Goal: Information Seeking & Learning: Learn about a topic

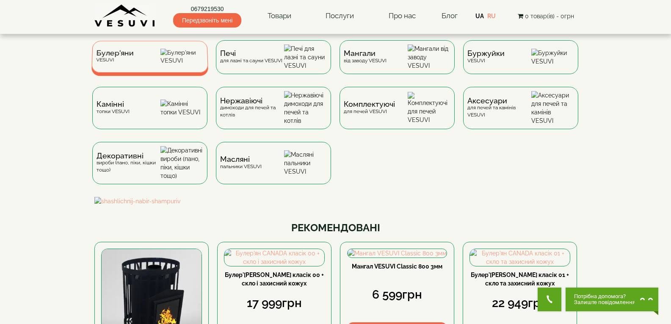
click at [96, 55] on span "Булер'яни" at bounding box center [115, 53] width 38 height 6
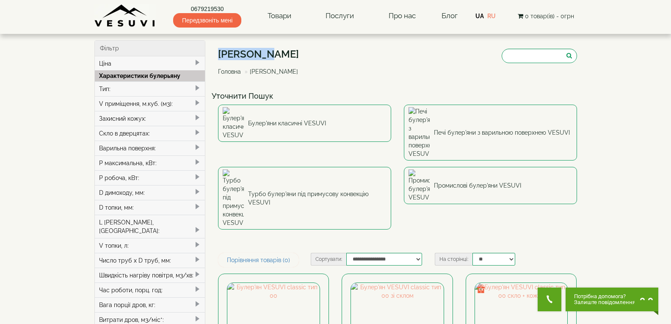
drag, startPoint x: 212, startPoint y: 54, endPoint x: 267, endPoint y: 50, distance: 54.8
copy h1 "Булер'яни"
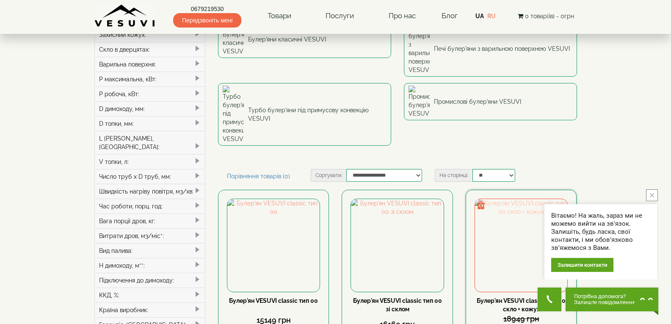
scroll to position [85, 0]
click at [553, 198] on img at bounding box center [521, 244] width 92 height 92
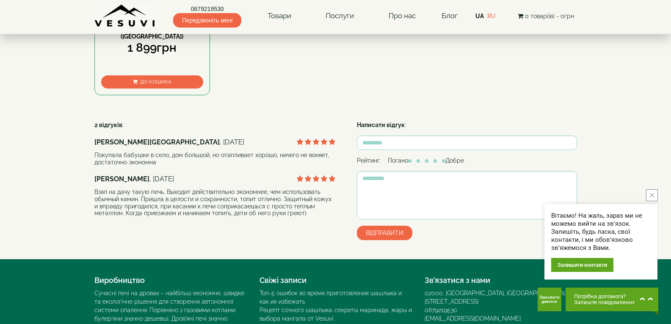
scroll to position [905, 0]
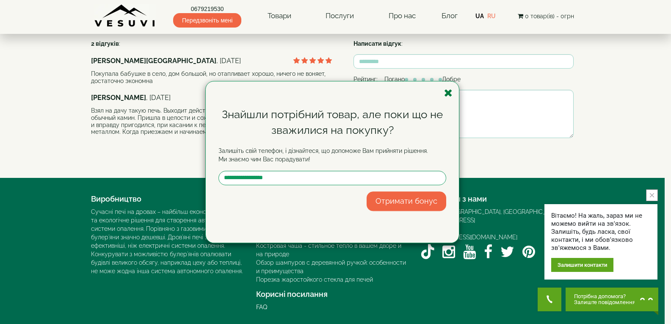
click at [444, 95] on icon "button" at bounding box center [448, 93] width 8 height 11
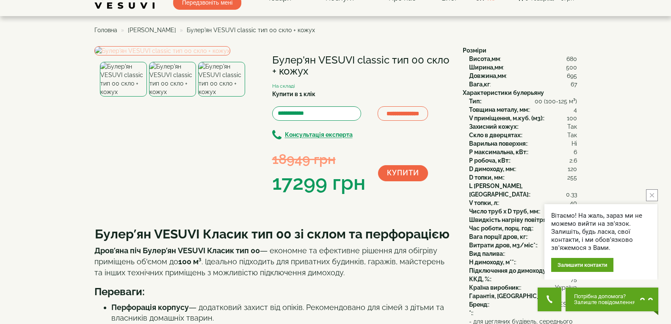
scroll to position [0, 0]
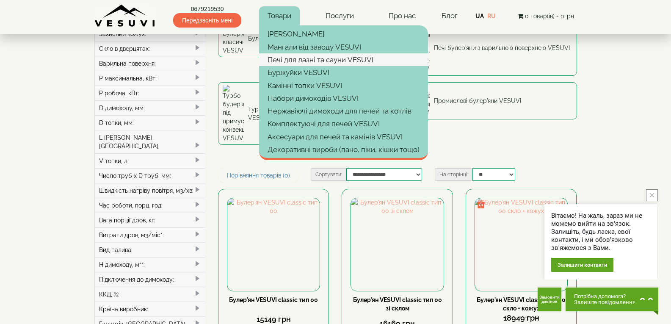
click at [358, 55] on link "Печі для лазні та сауни VESUVI" at bounding box center [343, 59] width 169 height 13
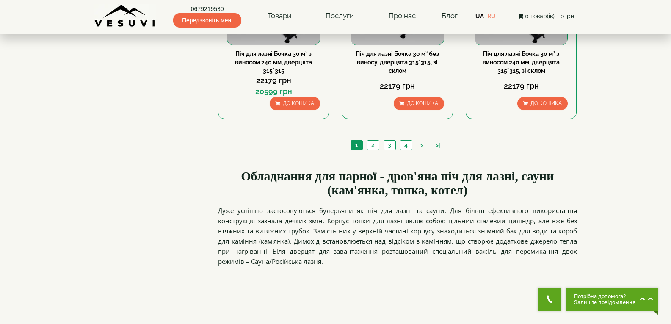
scroll to position [974, 0]
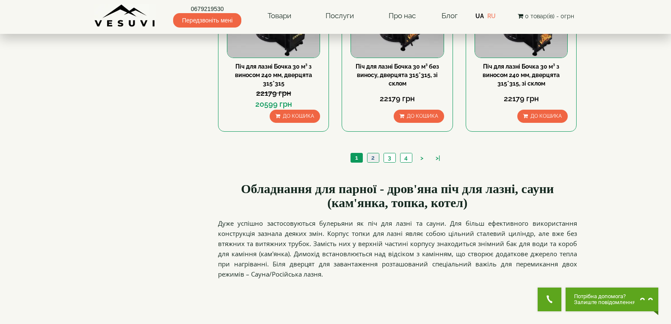
drag, startPoint x: 335, startPoint y: 226, endPoint x: 372, endPoint y: 161, distance: 74.8
click at [372, 161] on link "2" at bounding box center [373, 157] width 12 height 9
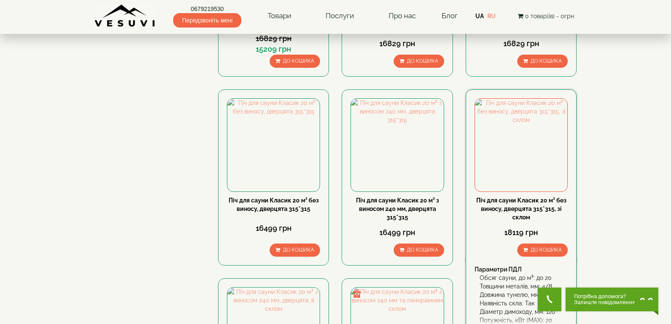
scroll to position [466, 0]
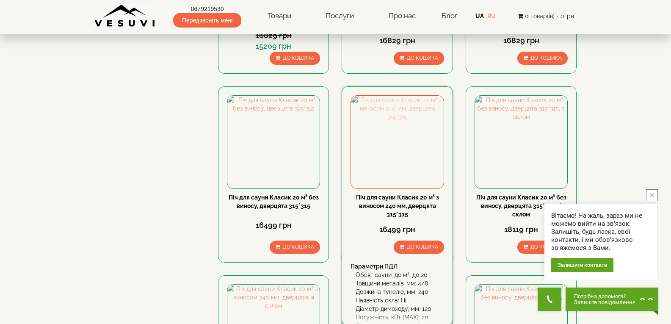
click at [380, 153] on img at bounding box center [397, 142] width 92 height 92
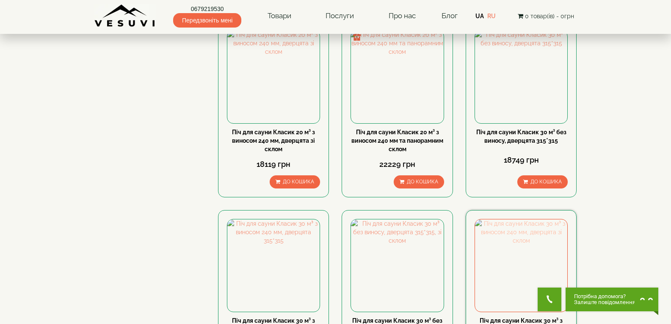
scroll to position [932, 0]
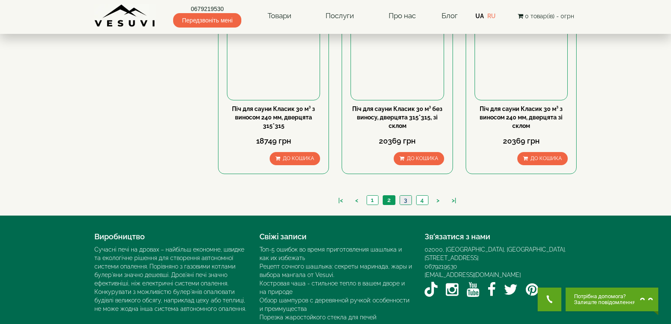
click at [404, 203] on link "3" at bounding box center [406, 200] width 12 height 9
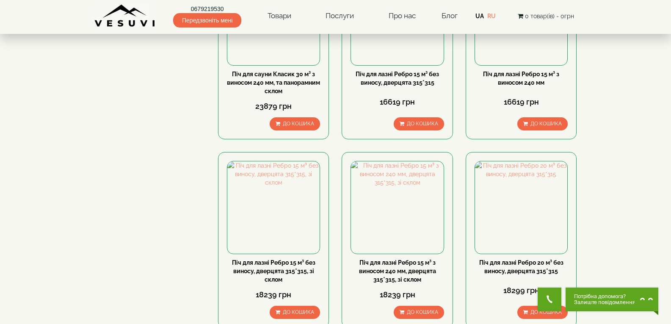
scroll to position [339, 0]
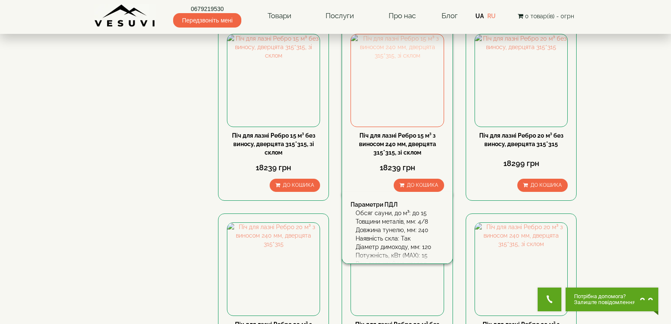
click at [410, 105] on img at bounding box center [397, 80] width 92 height 92
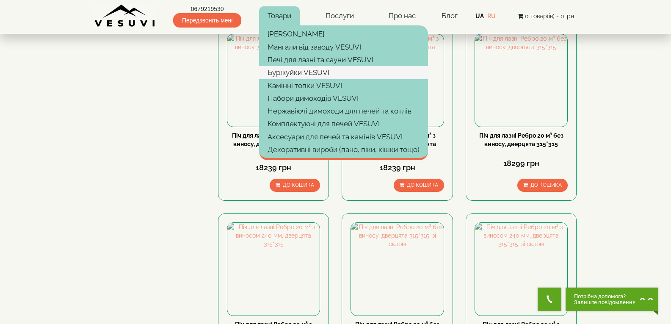
click at [302, 67] on link "Буржуйки VESUVI" at bounding box center [343, 72] width 169 height 13
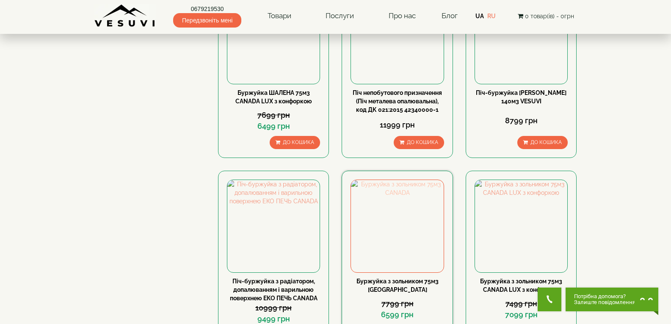
scroll to position [381, 0]
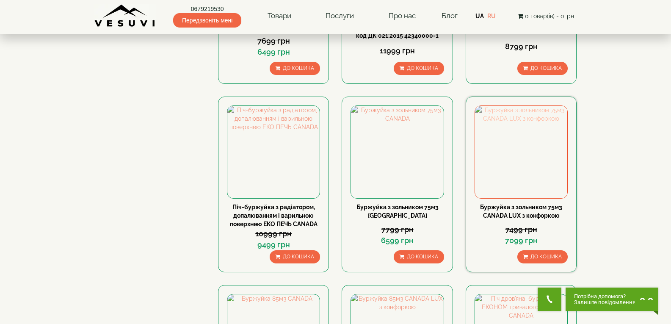
click at [546, 151] on img at bounding box center [521, 152] width 92 height 92
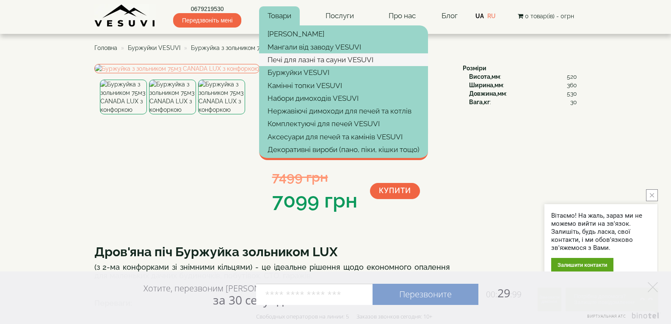
click at [311, 62] on link "Печі для лазні та сауни VESUVI" at bounding box center [343, 59] width 169 height 13
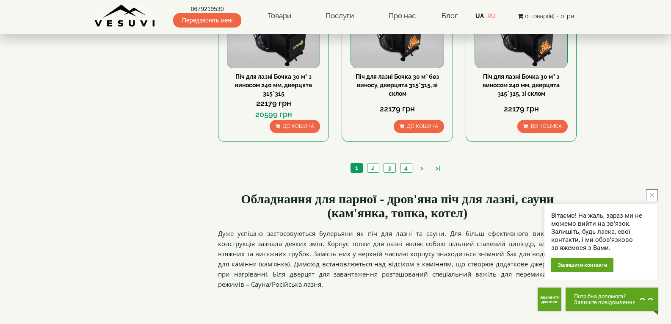
scroll to position [997, 0]
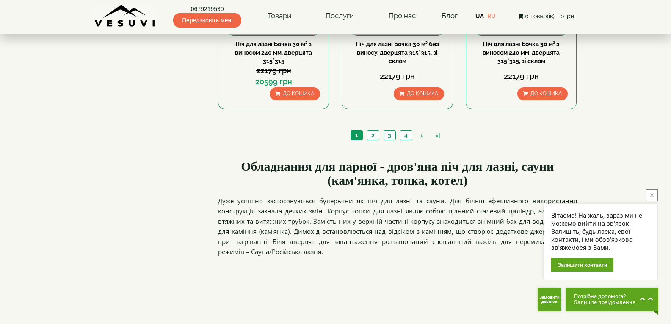
click at [381, 138] on ul "1 2 3 4 > >|" at bounding box center [398, 136] width 98 height 12
click at [368, 136] on link "2" at bounding box center [373, 135] width 12 height 9
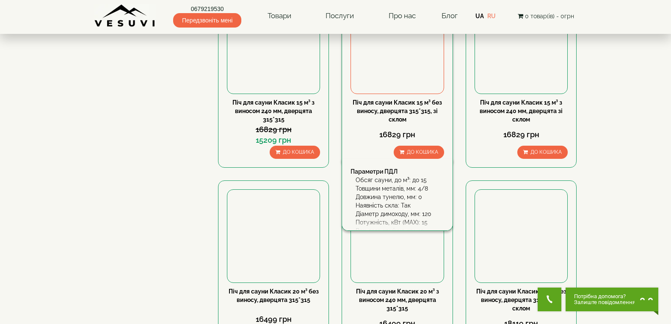
scroll to position [339, 0]
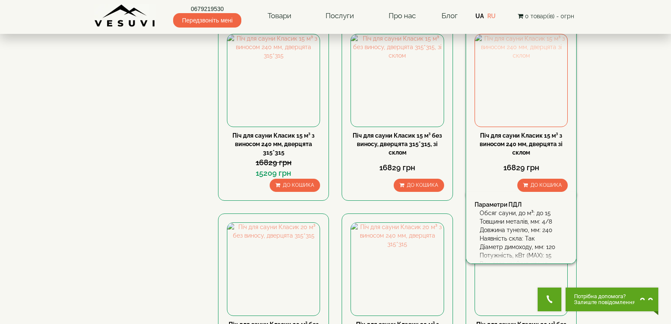
click at [554, 119] on img at bounding box center [521, 80] width 92 height 92
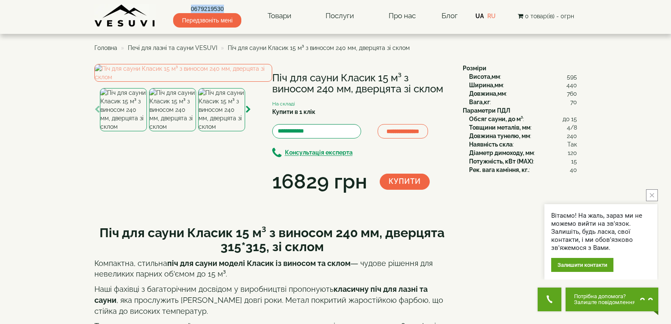
drag, startPoint x: 183, startPoint y: 3, endPoint x: 230, endPoint y: 3, distance: 46.2
click at [230, 3] on div "0679219530 Передзвоніть мені Товари Булер'яни VESUVI Мангали від заводу VESUVI …" at bounding box center [335, 14] width 483 height 28
copy link "0679219530"
